Goal: Task Accomplishment & Management: Use online tool/utility

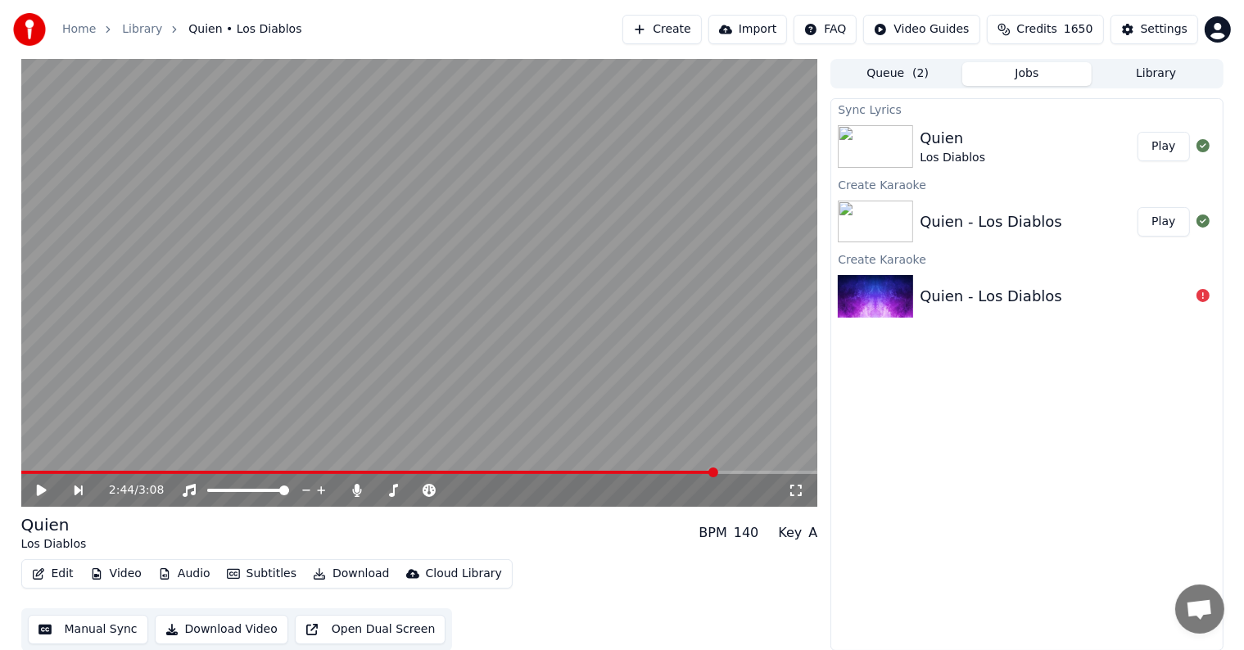
click at [47, 573] on button "Edit" at bounding box center [52, 574] width 55 height 23
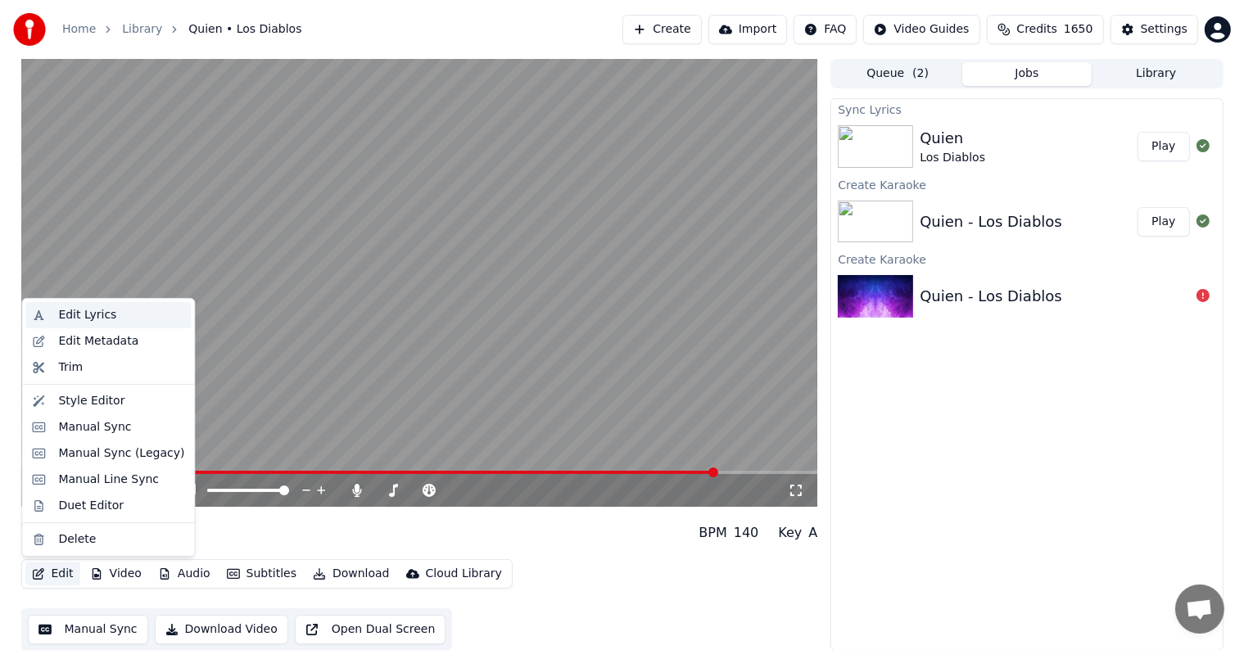
click at [93, 319] on div "Edit Lyrics" at bounding box center [87, 315] width 58 height 16
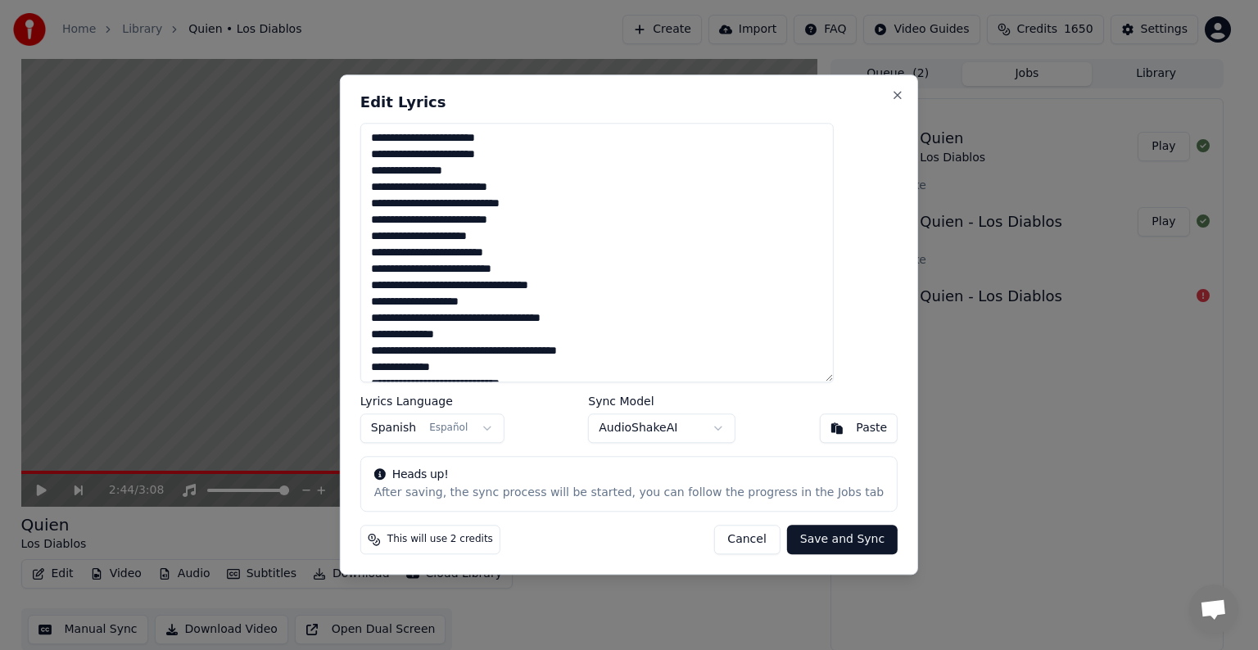
scroll to position [409, 0]
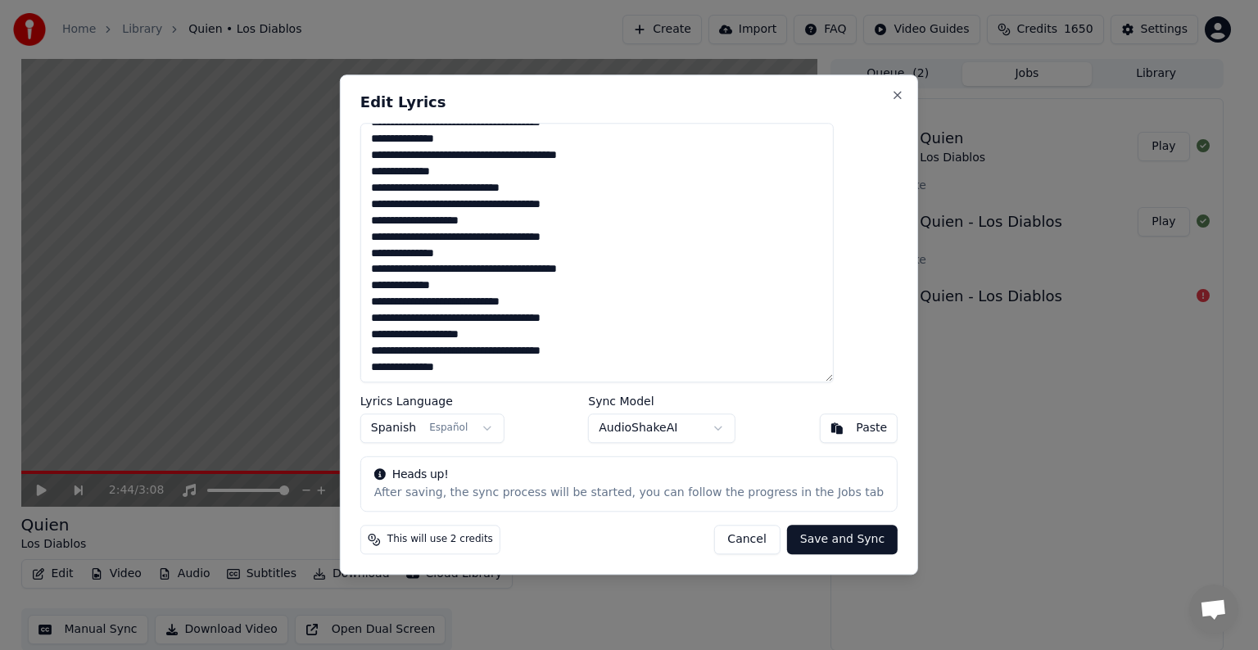
drag, startPoint x: 403, startPoint y: 137, endPoint x: 668, endPoint y: 453, distance: 412.8
click at [668, 453] on div "Edit Lyrics Lyrics Language Spanish Español Sync Model AudioShakeAI Paste Heads…" at bounding box center [629, 325] width 578 height 501
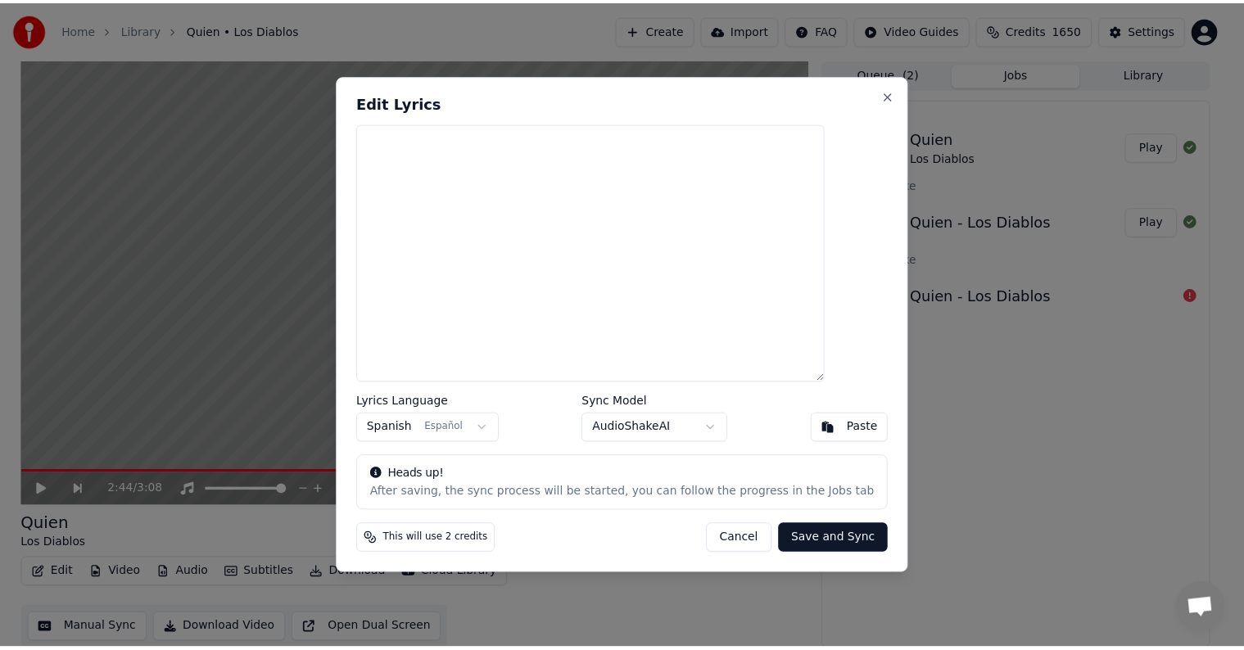
scroll to position [0, 0]
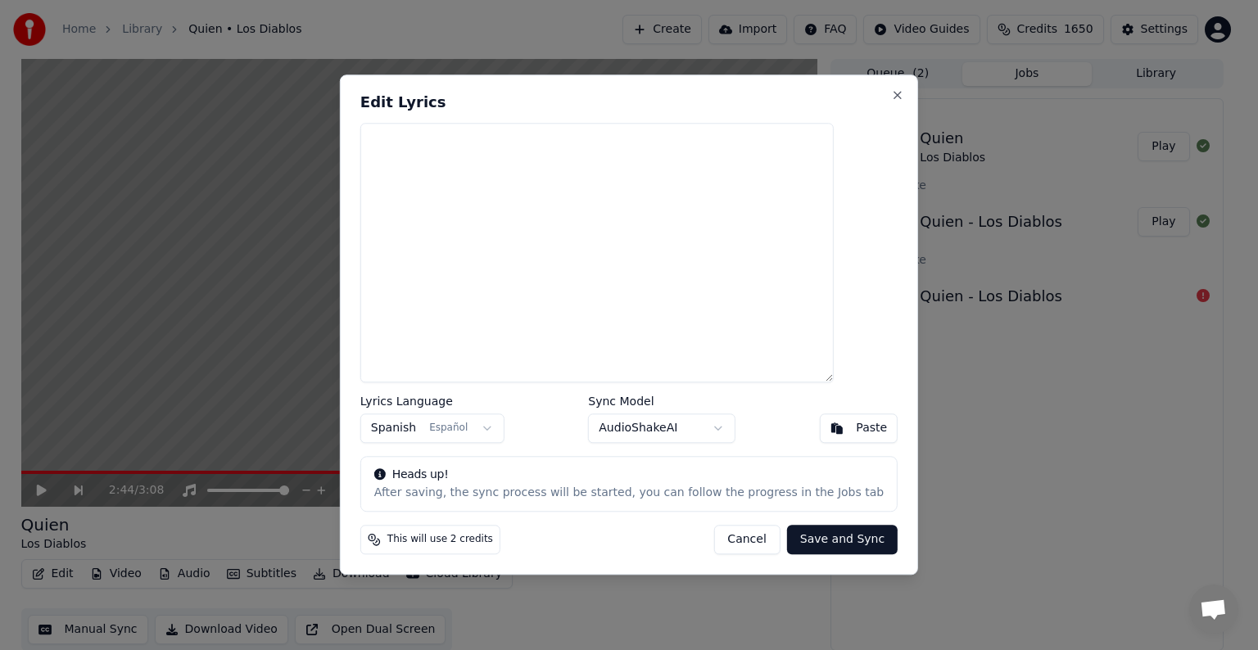
click at [819, 425] on button "Paste" at bounding box center [858, 429] width 79 height 29
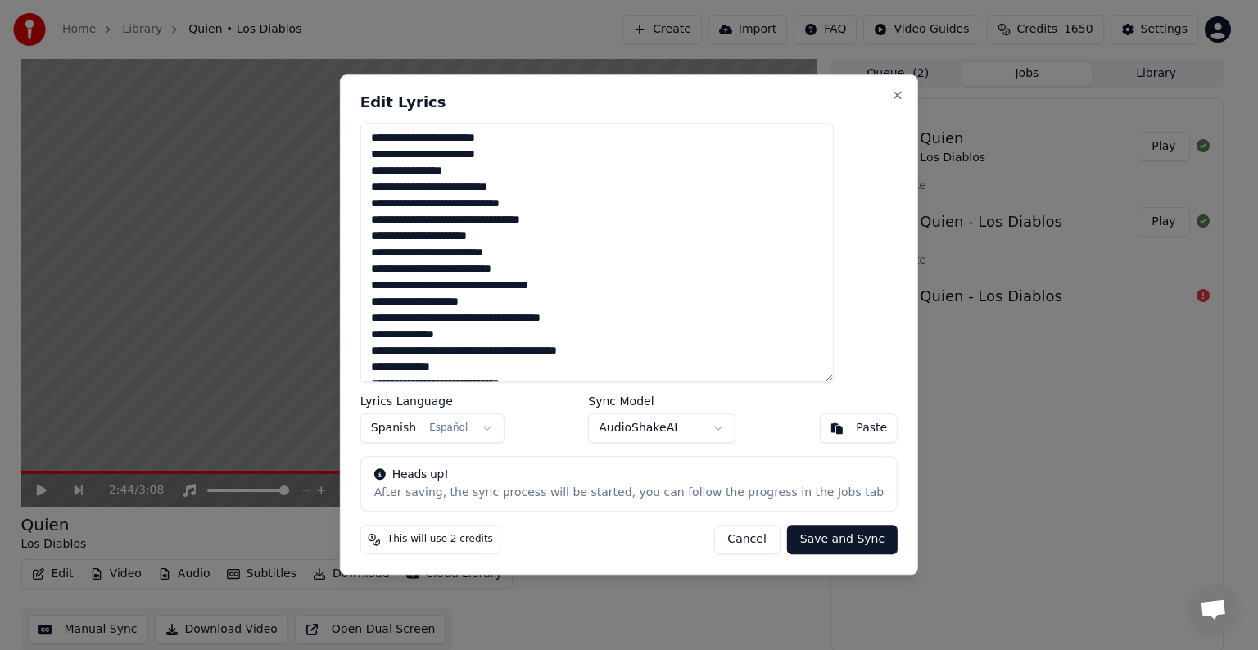
click at [807, 536] on button "Save and Sync" at bounding box center [842, 540] width 111 height 29
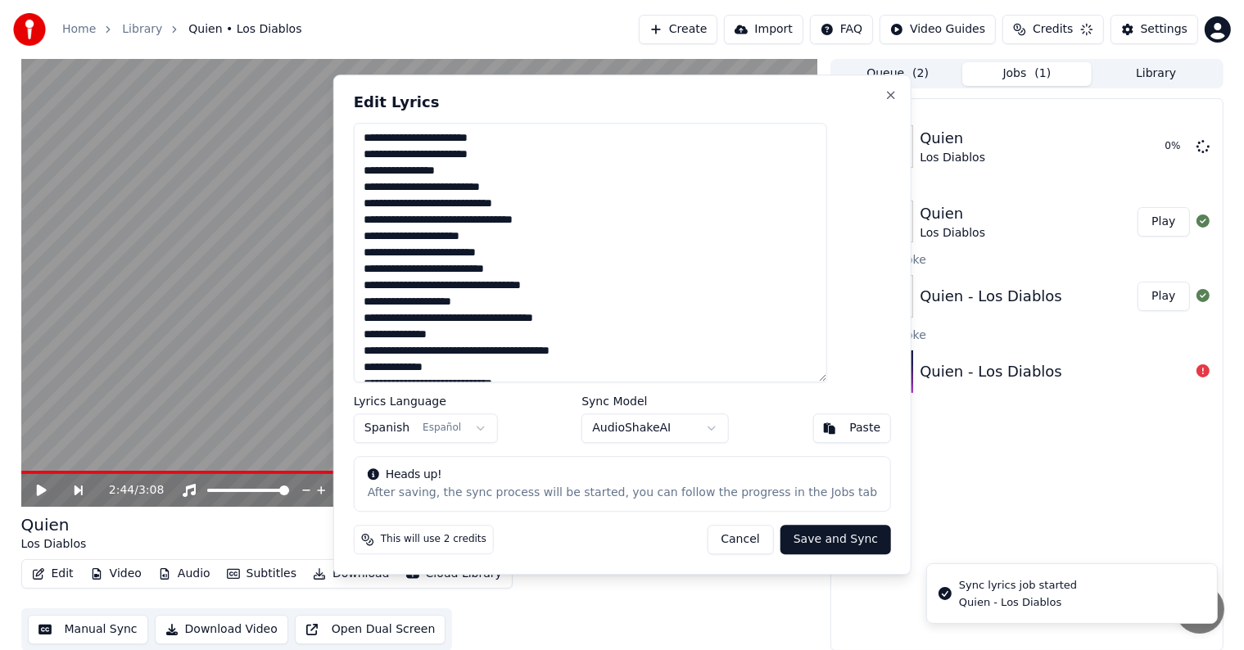
type textarea "**********"
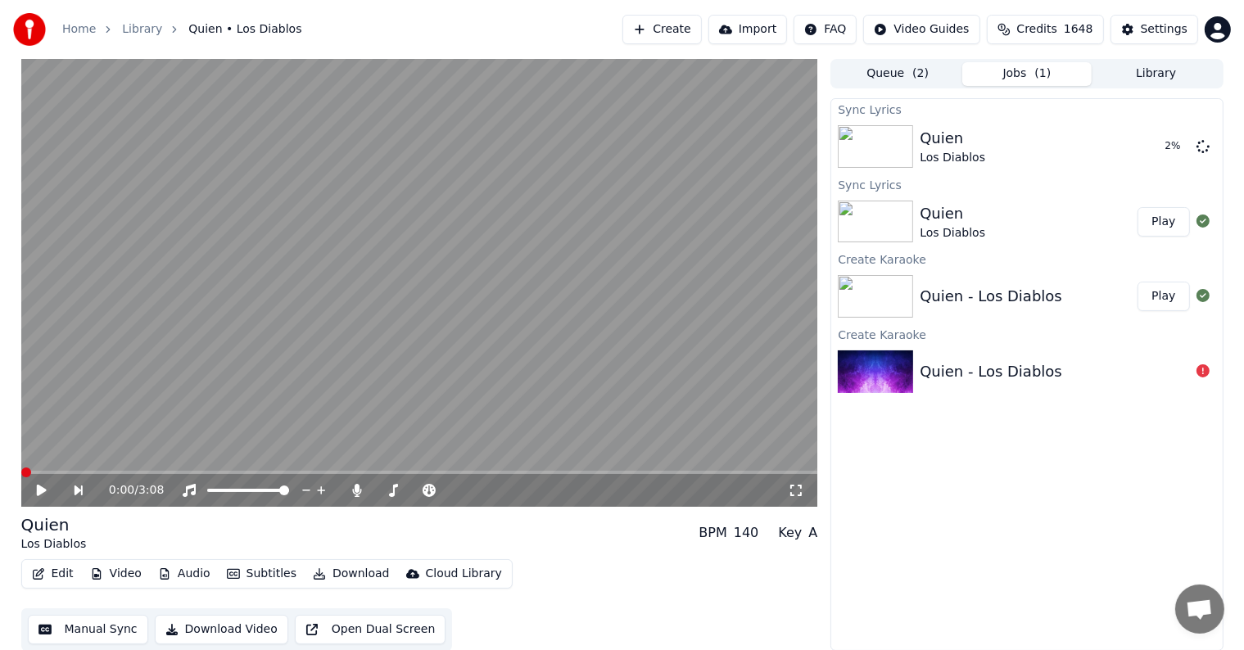
click at [21, 478] on span at bounding box center [26, 473] width 10 height 10
click at [1201, 369] on icon at bounding box center [1203, 371] width 13 height 13
click at [21, 472] on span at bounding box center [26, 473] width 10 height 10
click at [341, 492] on span at bounding box center [346, 491] width 10 height 10
click at [348, 492] on span at bounding box center [352, 491] width 10 height 10
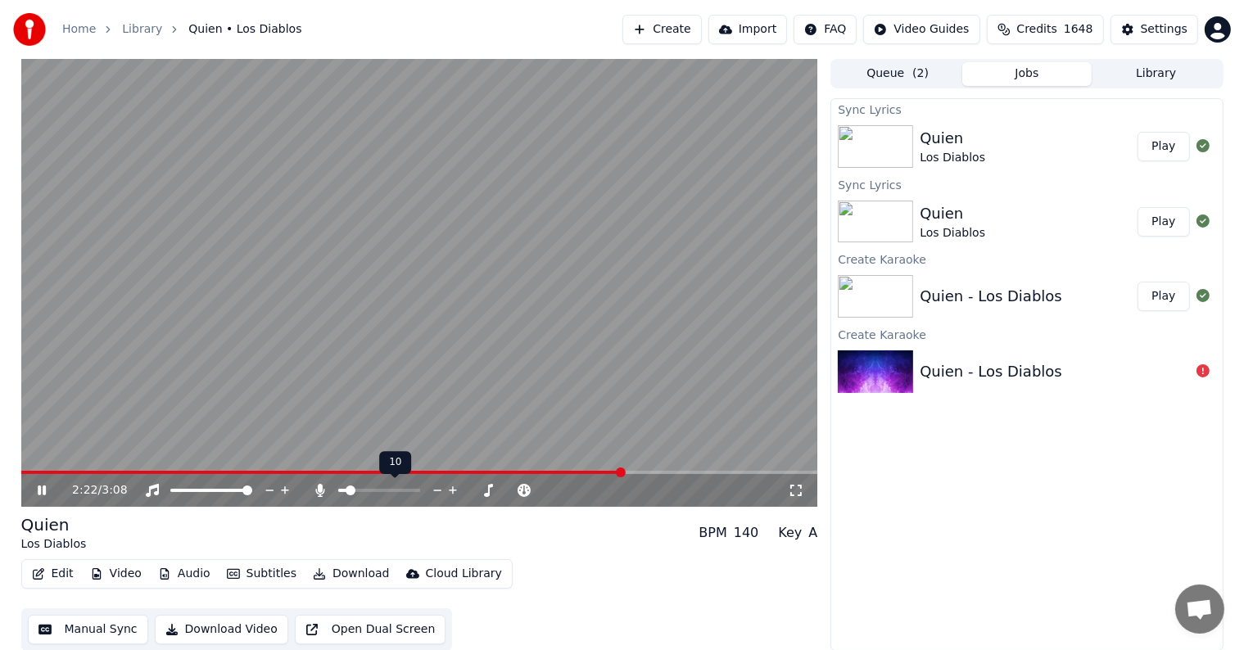
click at [347, 492] on span at bounding box center [351, 491] width 10 height 10
click at [42, 485] on icon at bounding box center [53, 490] width 39 height 13
click at [33, 473] on span at bounding box center [27, 472] width 13 height 3
click at [21, 475] on span at bounding box center [26, 473] width 10 height 10
click at [328, 567] on button "Download" at bounding box center [351, 574] width 90 height 23
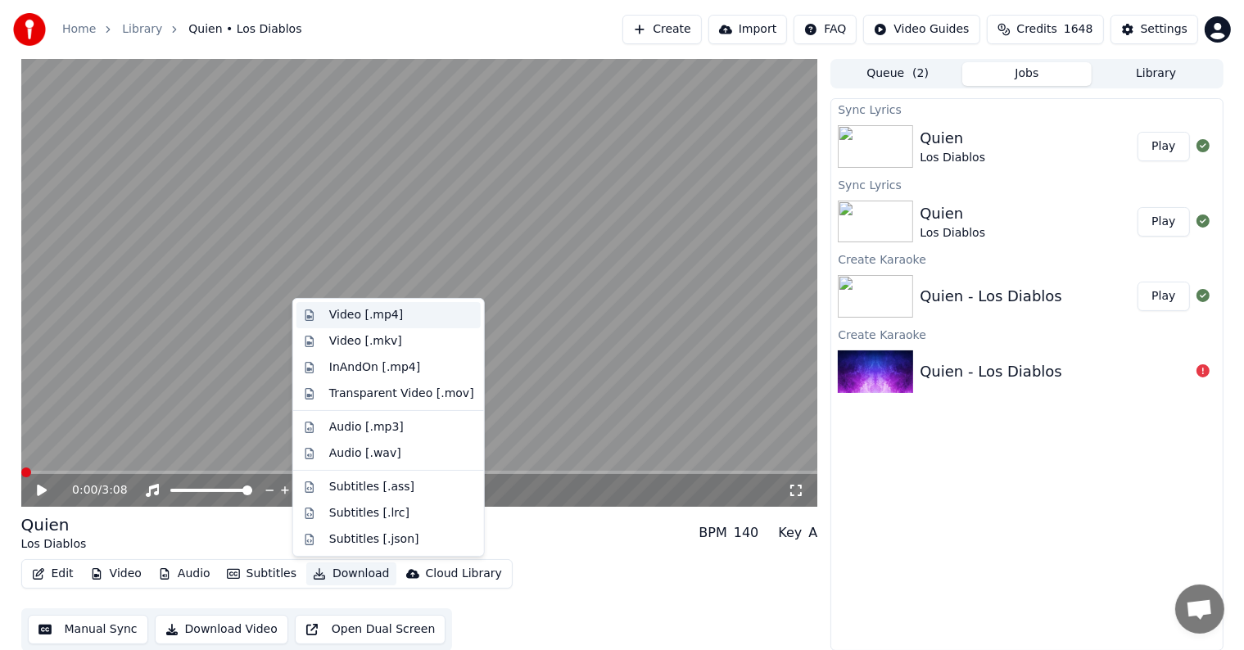
click at [341, 315] on div "Video [.mp4]" at bounding box center [366, 315] width 74 height 16
